Goal: Task Accomplishment & Management: Manage account settings

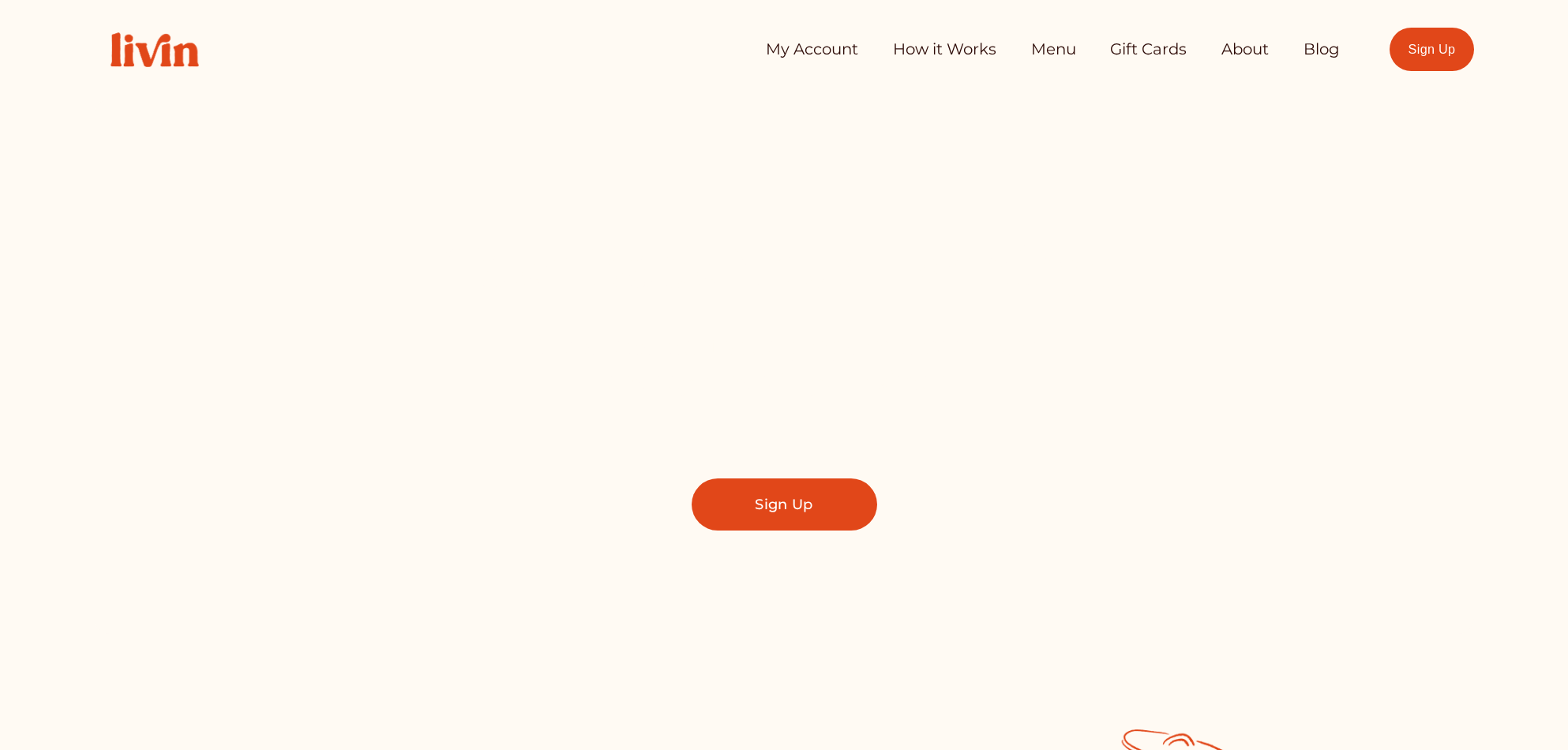
click at [803, 54] on link "My Account" at bounding box center [812, 49] width 93 height 31
click at [809, 51] on link "My Account" at bounding box center [812, 49] width 93 height 31
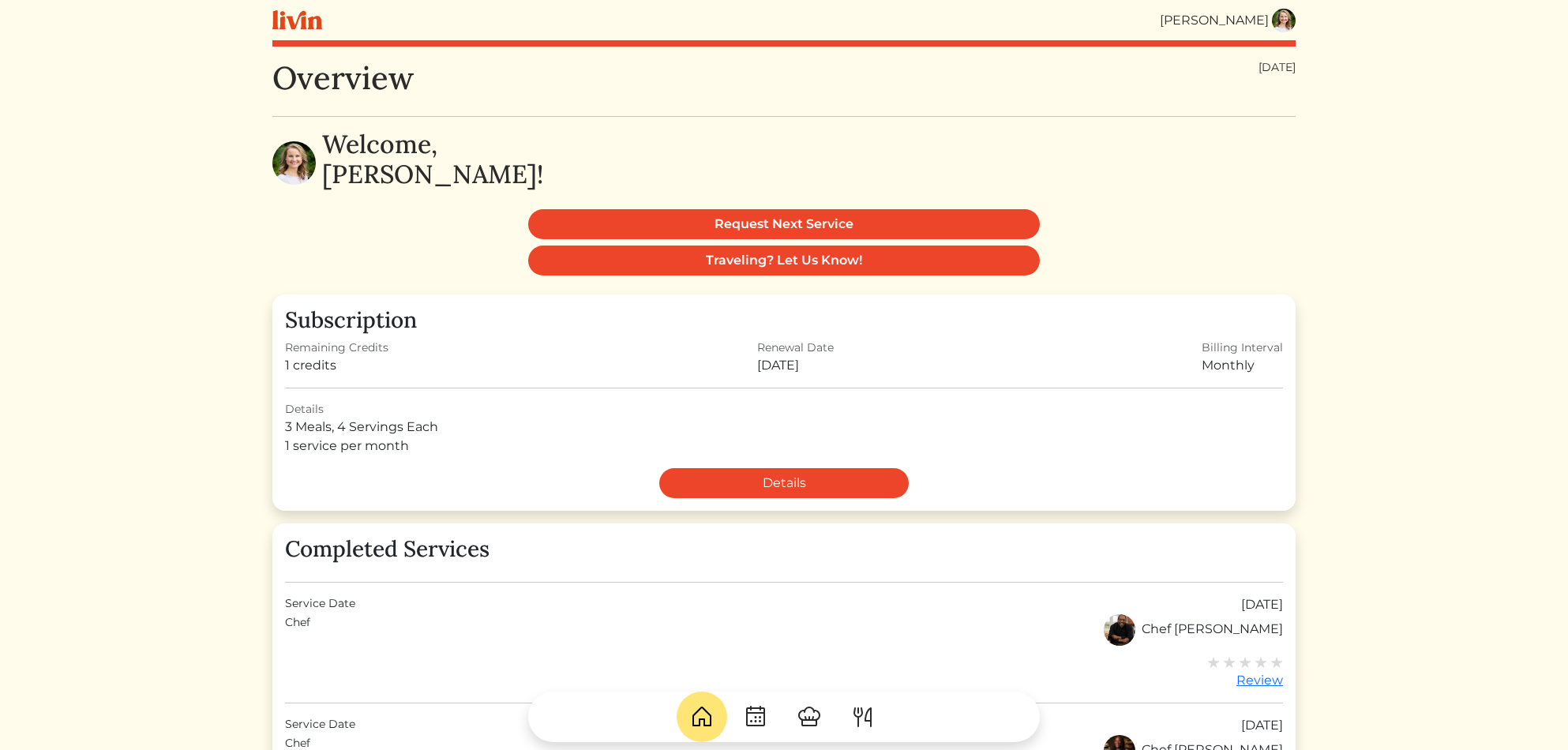
click at [1288, 21] on img at bounding box center [1283, 20] width 24 height 24
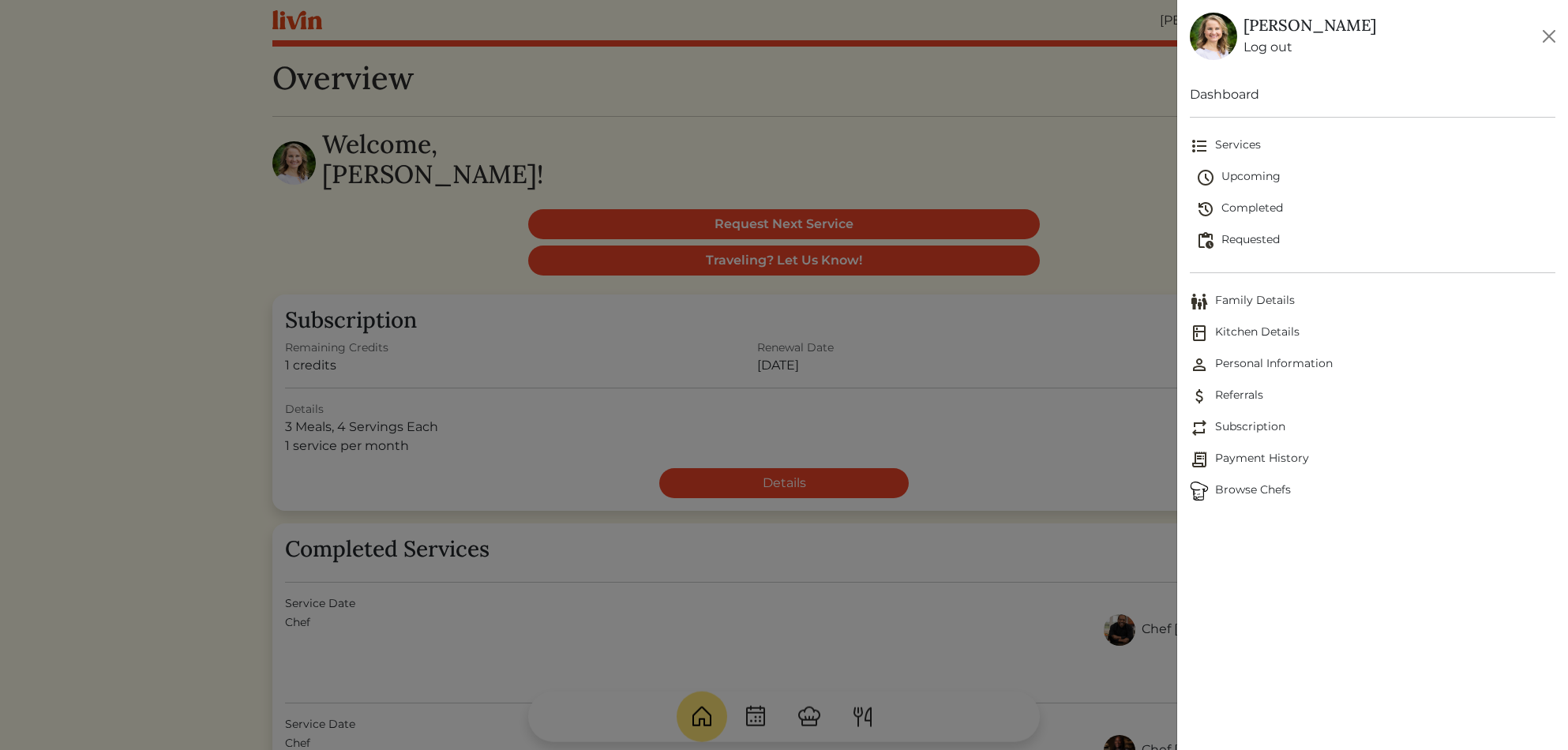
click at [1242, 457] on span "Payment History" at bounding box center [1372, 460] width 366 height 19
click at [1222, 457] on span "Payment History" at bounding box center [1372, 460] width 366 height 19
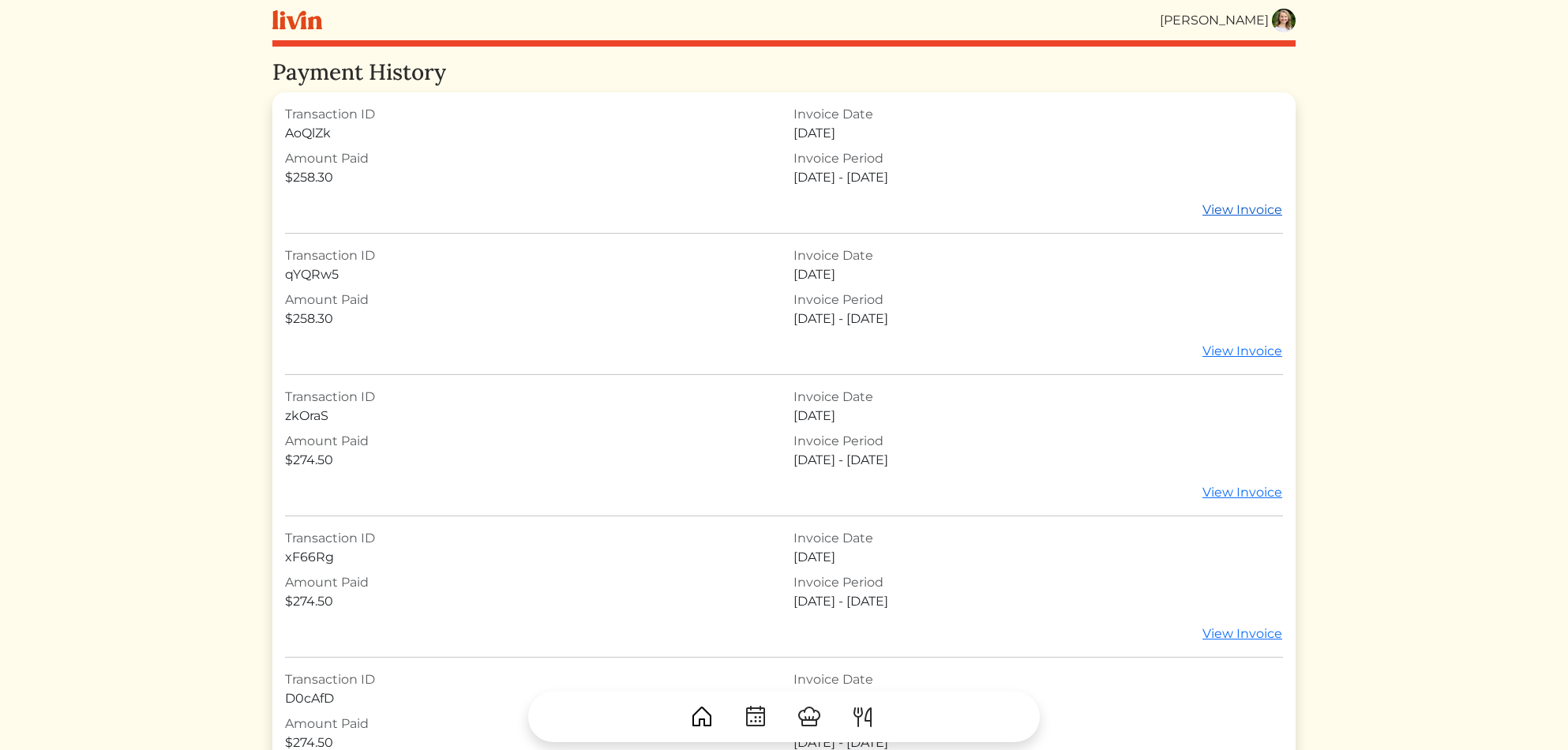
click at [1259, 210] on link "View Invoice" at bounding box center [1243, 210] width 81 height 21
click at [1250, 208] on link "View Invoice" at bounding box center [1243, 210] width 81 height 21
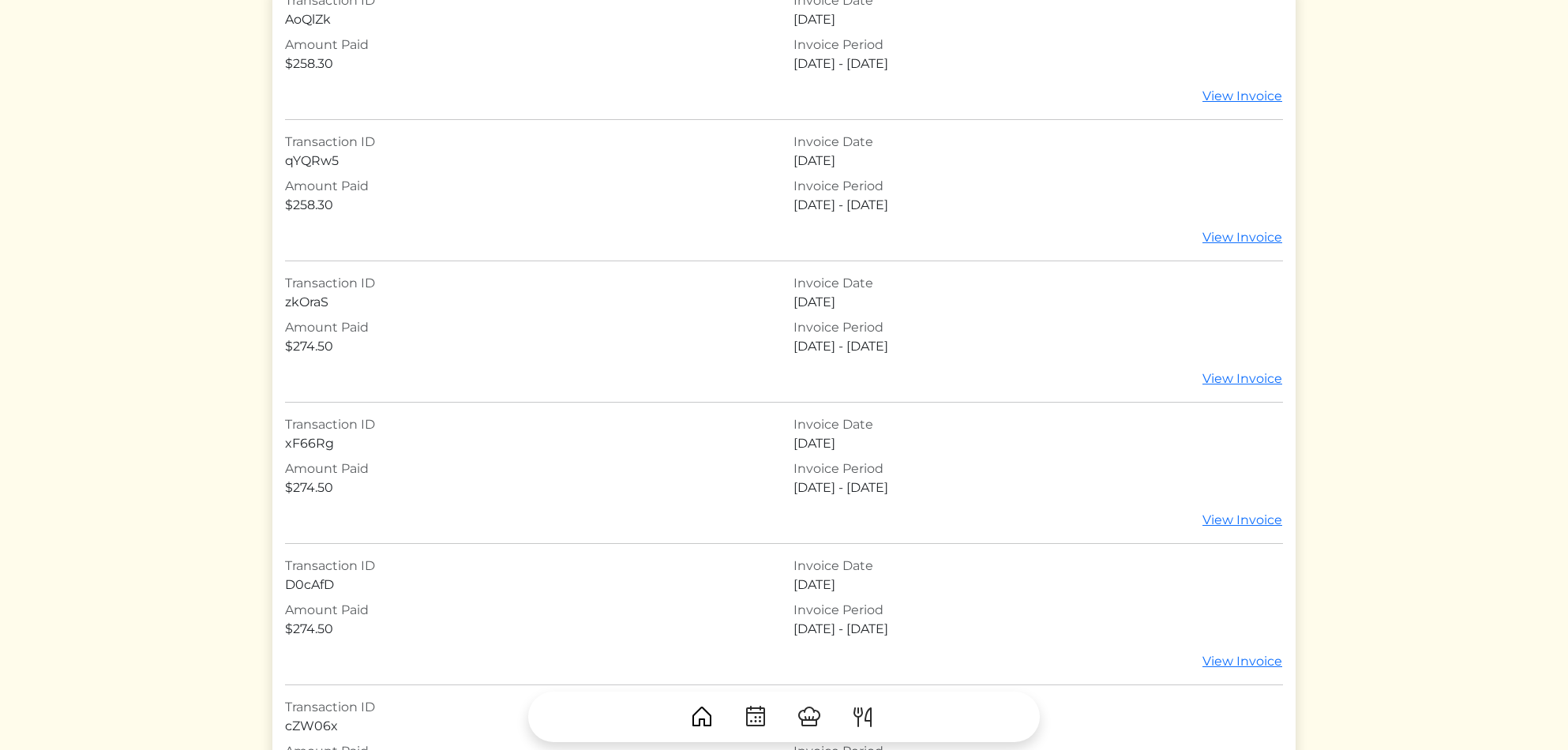
scroll to position [119, 0]
click at [1223, 373] on link "View Invoice" at bounding box center [1243, 374] width 81 height 21
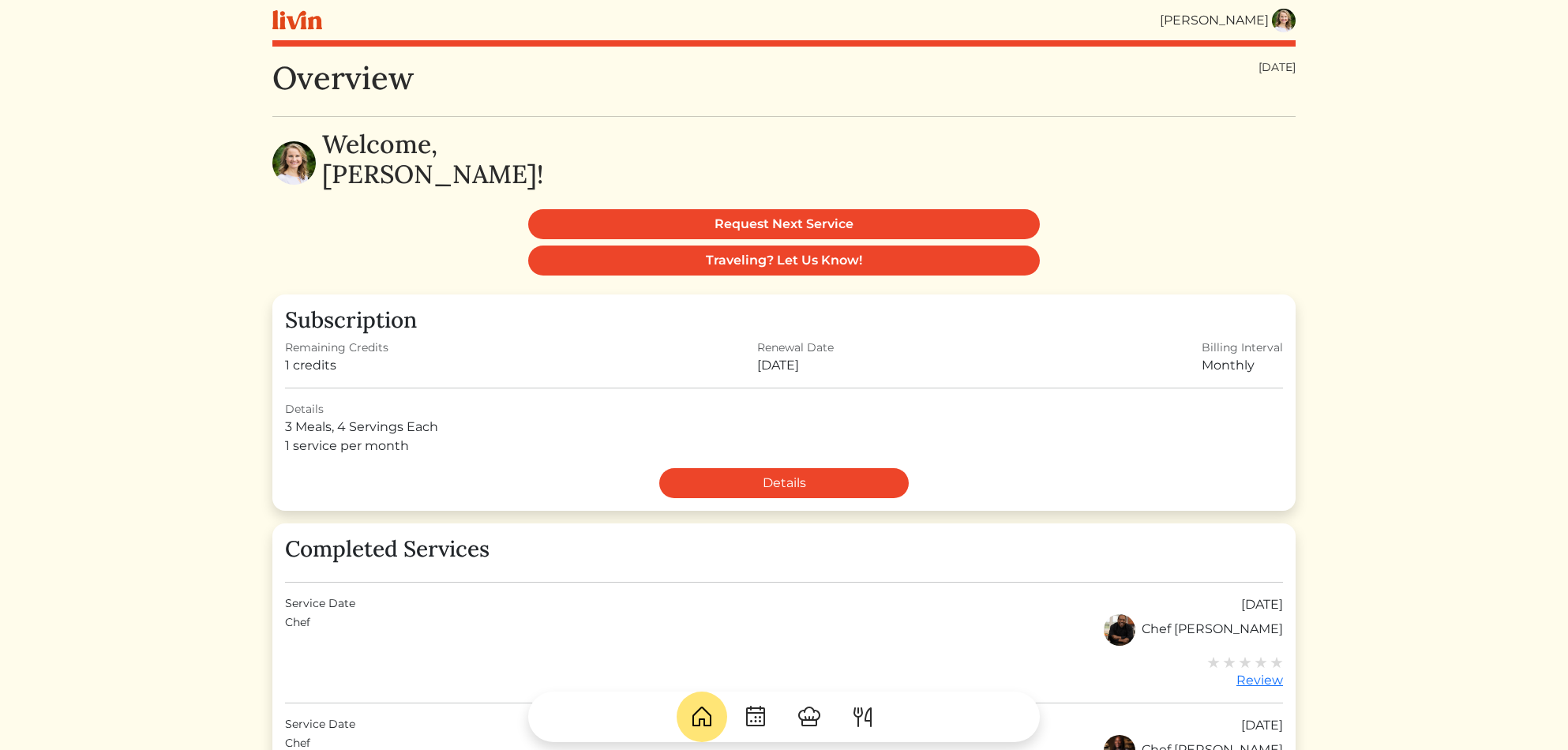
click at [801, 714] on img at bounding box center [809, 717] width 26 height 26
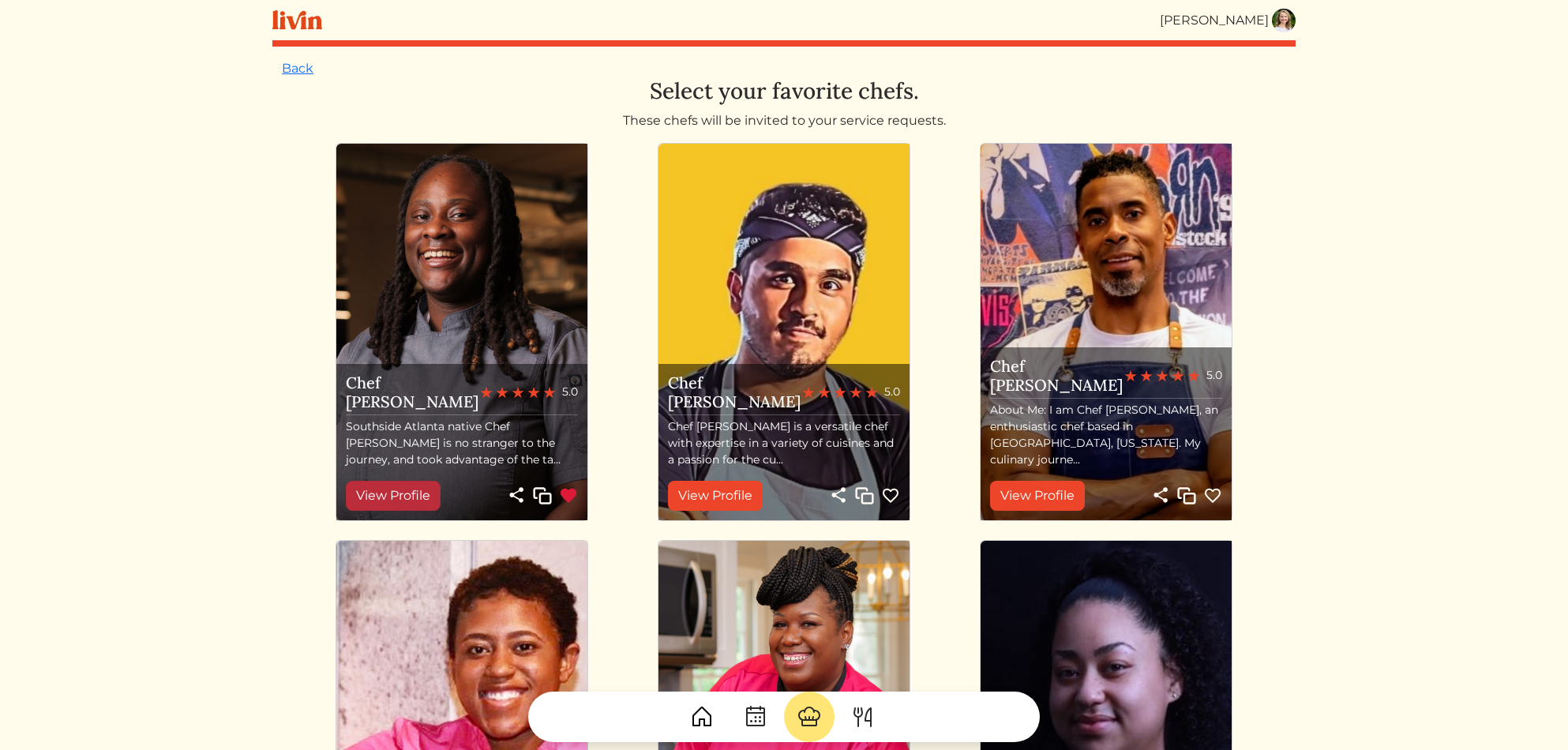
click at [390, 500] on link "View Profile" at bounding box center [393, 496] width 95 height 30
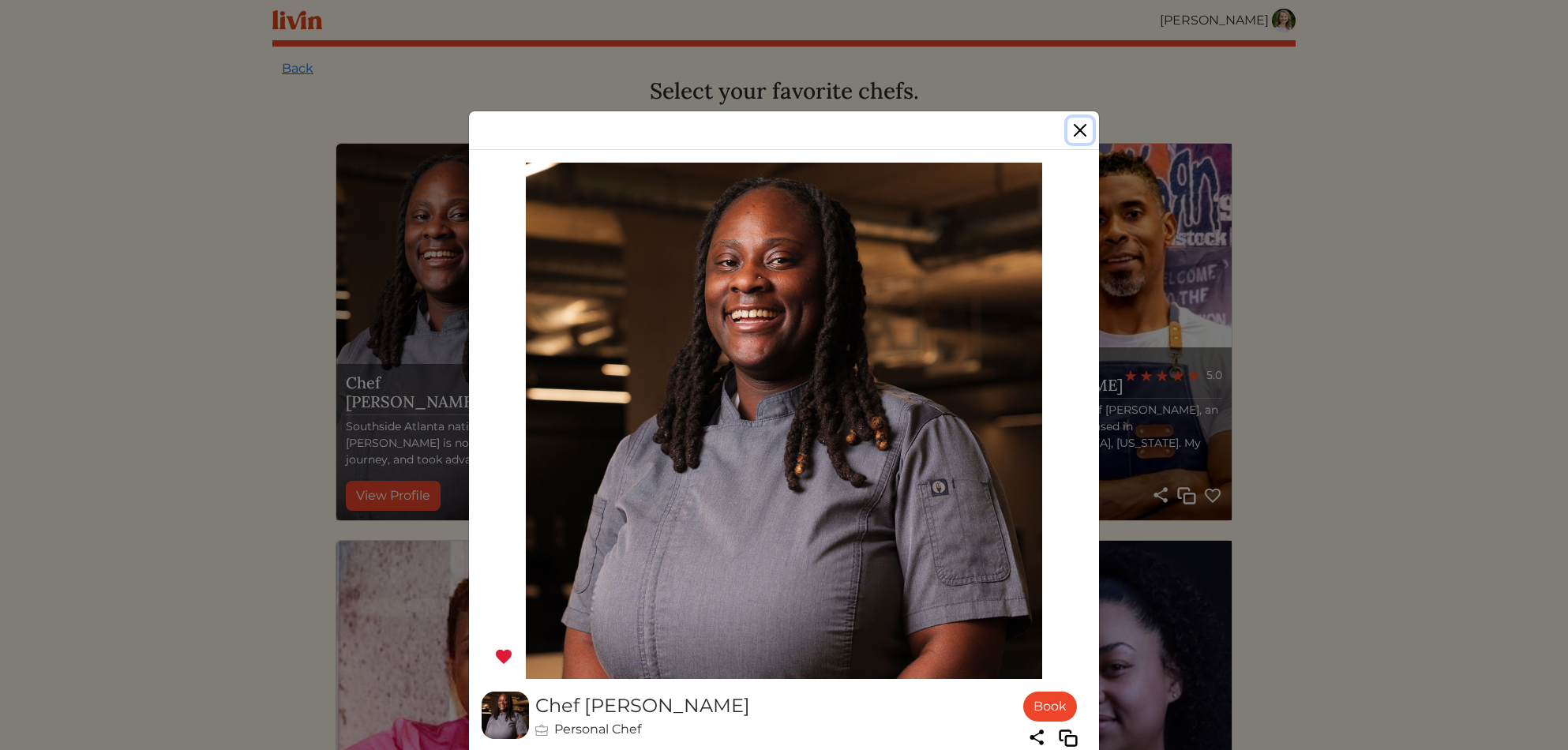
click at [1081, 132] on button "Close" at bounding box center [1080, 130] width 26 height 26
